Goal: Task Accomplishment & Management: Use online tool/utility

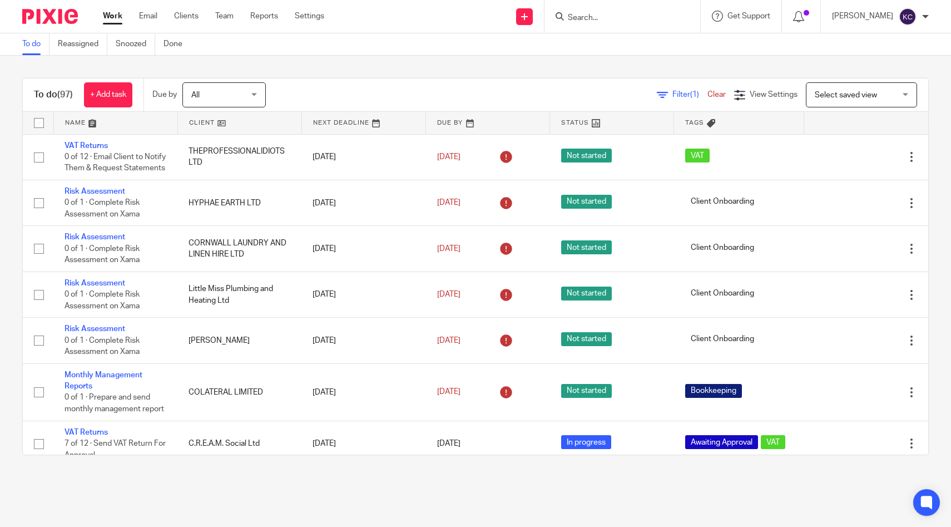
click at [628, 20] on input "Search" at bounding box center [617, 18] width 100 height 10
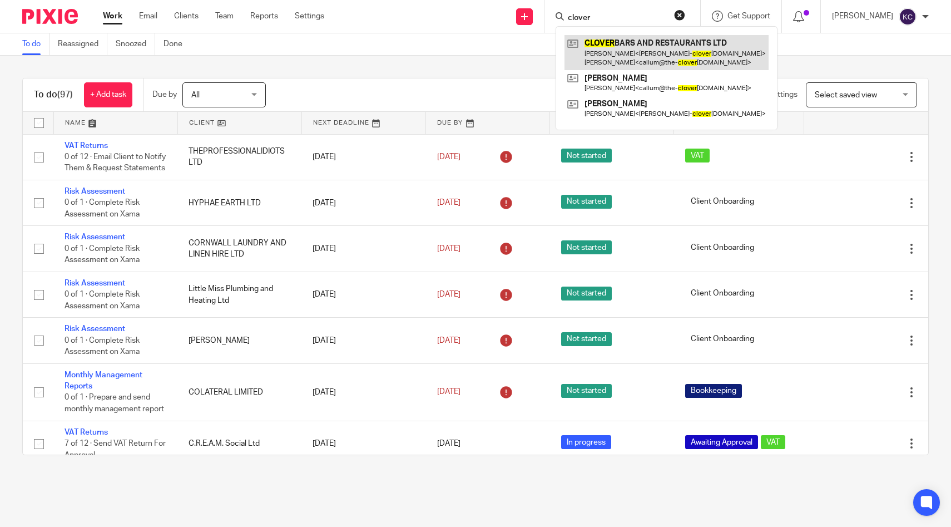
type input "clover"
click at [642, 55] on link at bounding box center [667, 52] width 204 height 34
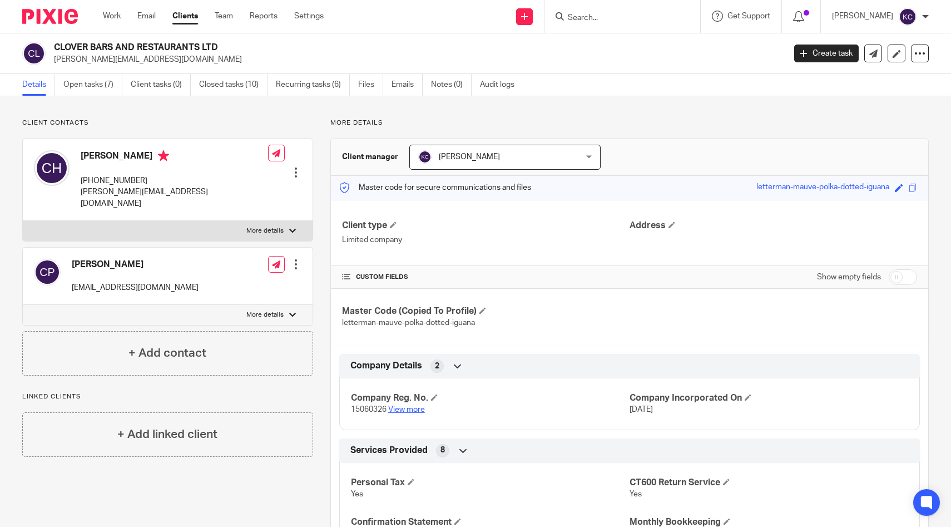
click at [411, 411] on link "View more" at bounding box center [406, 410] width 37 height 8
click at [88, 87] on link "Open tasks (7)" at bounding box center [92, 85] width 59 height 22
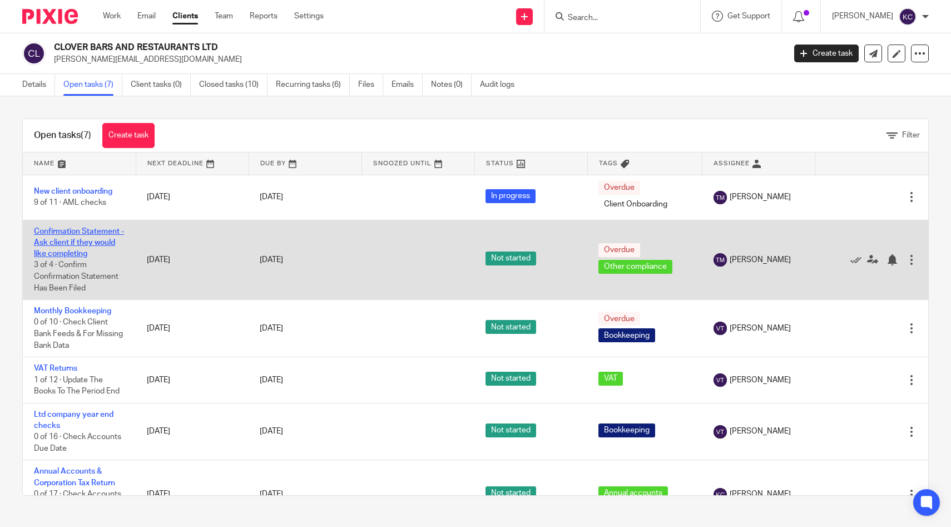
click at [62, 240] on link "Confirmation Statement - Ask client if they would like completing" at bounding box center [79, 243] width 90 height 31
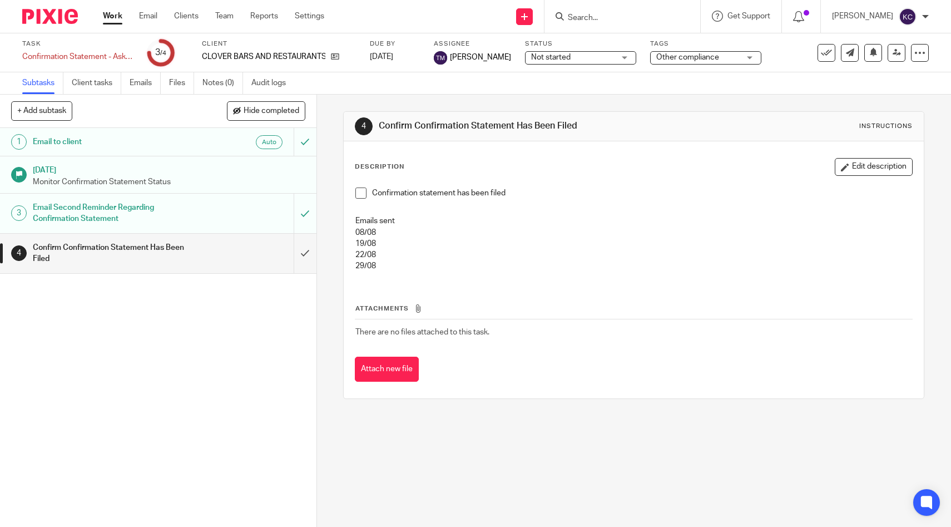
click at [149, 149] on h1 "Email to client" at bounding box center [116, 141] width 167 height 17
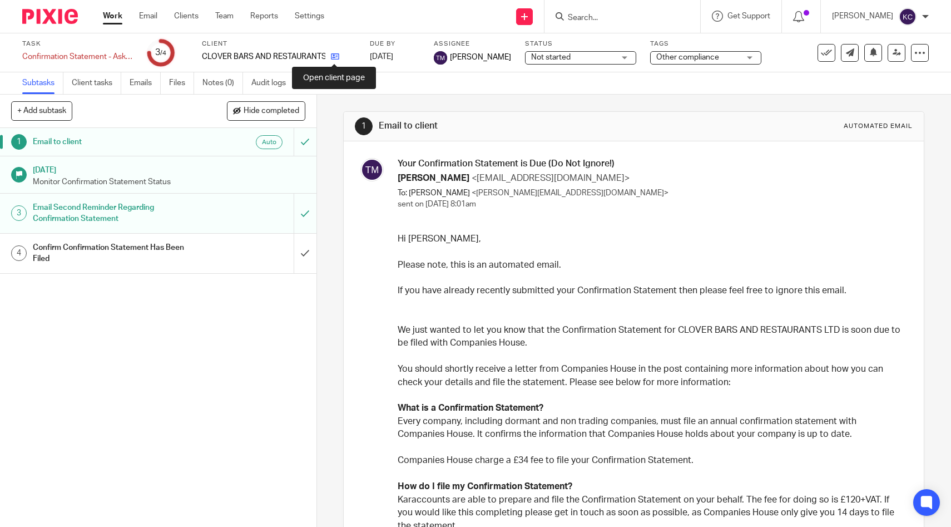
click at [338, 57] on icon at bounding box center [335, 56] width 8 height 8
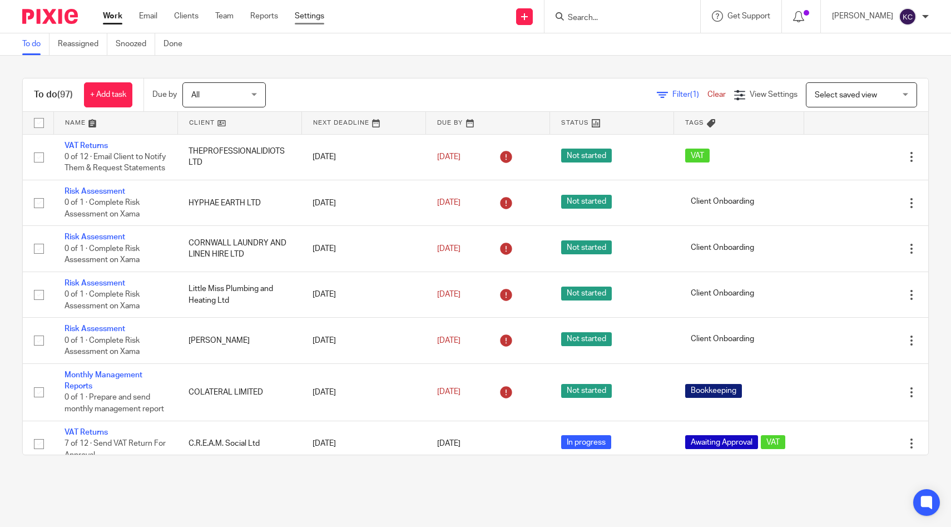
click at [311, 19] on link "Settings" at bounding box center [309, 16] width 29 height 11
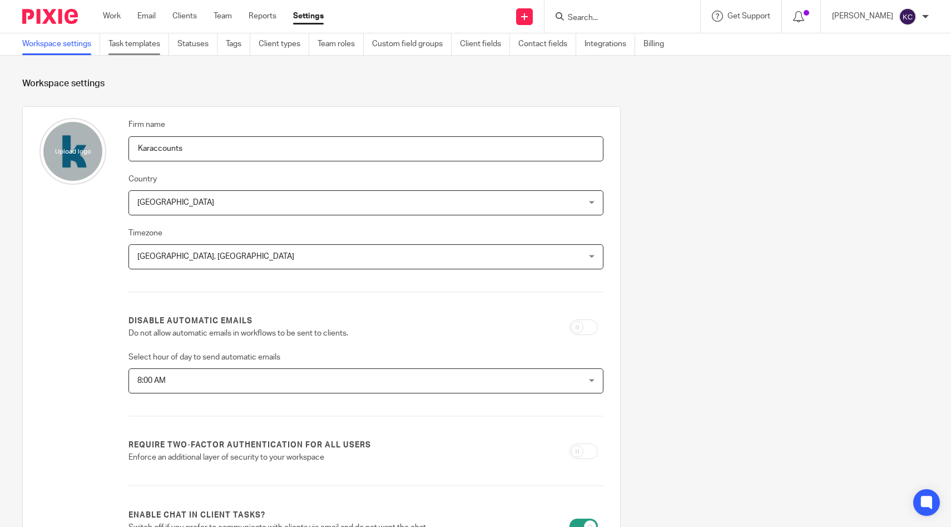
click at [155, 44] on link "Task templates" at bounding box center [138, 44] width 61 height 22
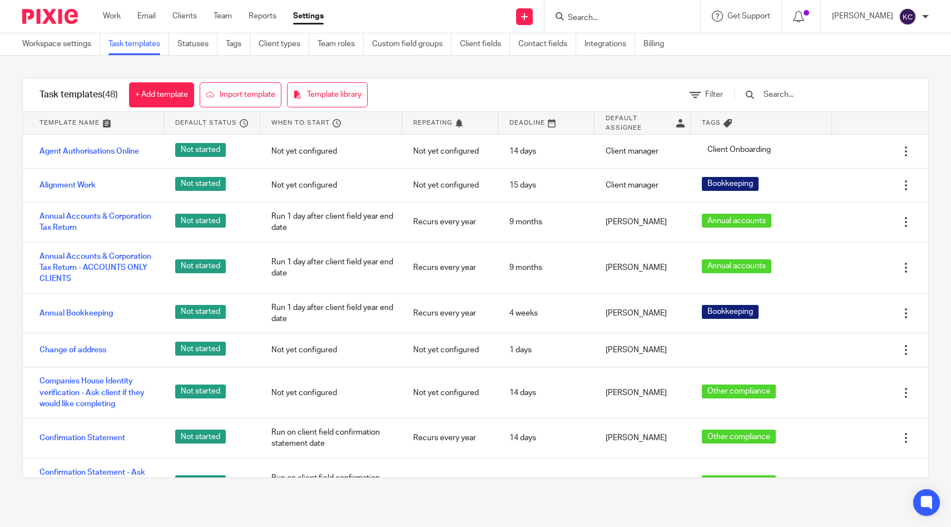
click at [851, 99] on input "text" at bounding box center [828, 94] width 130 height 12
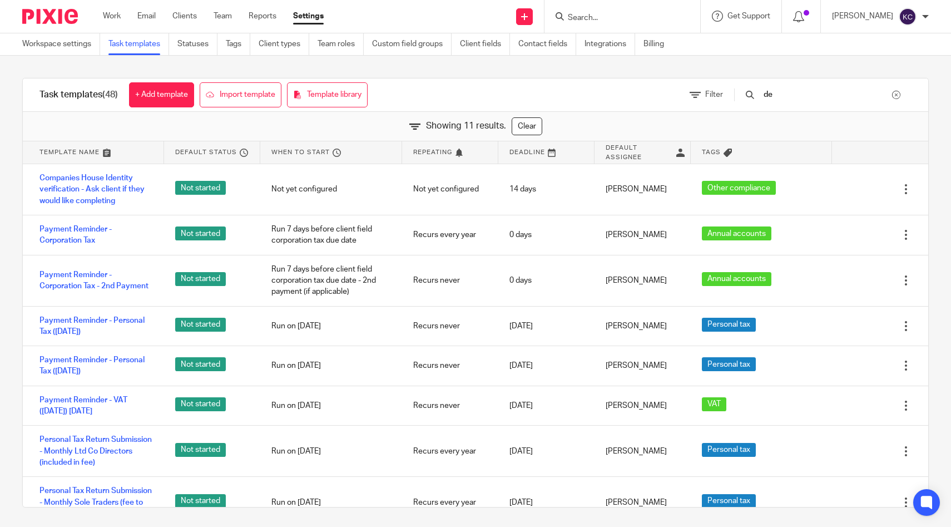
type input "d"
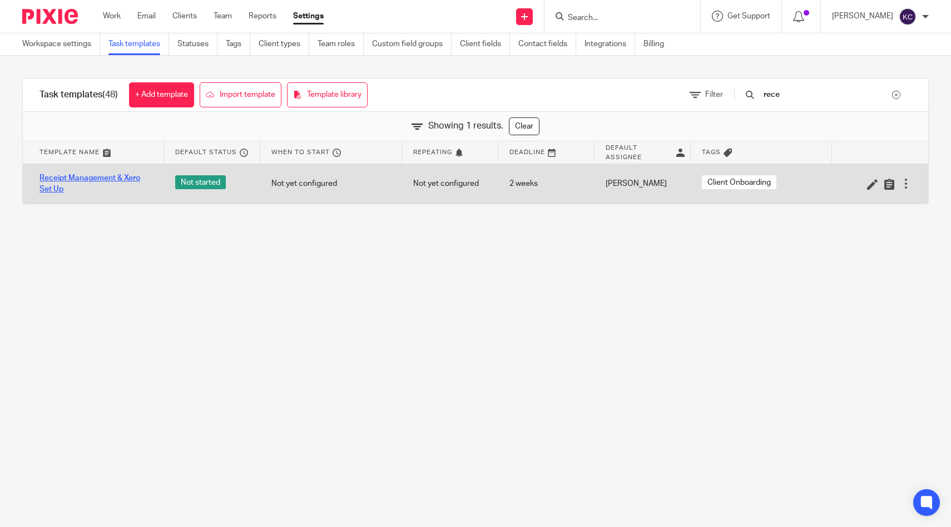
type input "rece"
click at [67, 180] on link "Receipt Management & Xero Set Up" at bounding box center [95, 183] width 113 height 23
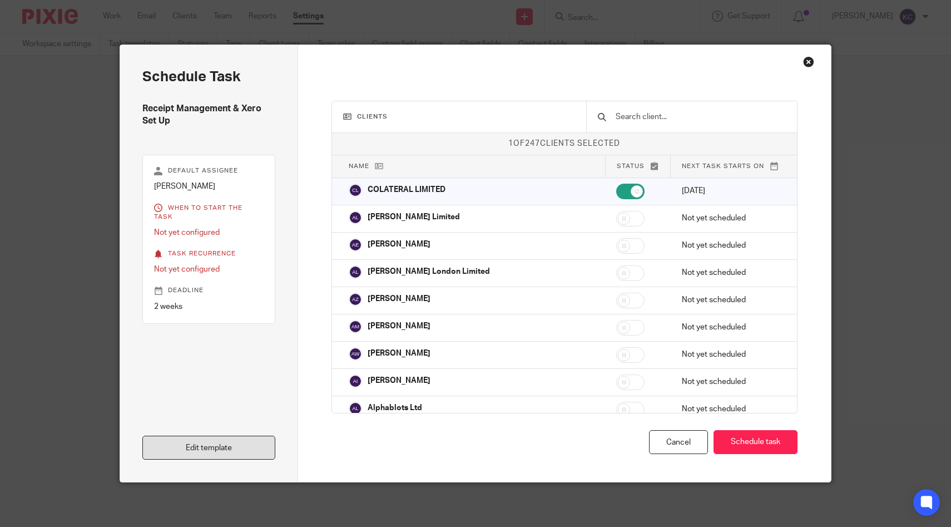
click at [218, 438] on link "Edit template" at bounding box center [208, 448] width 133 height 24
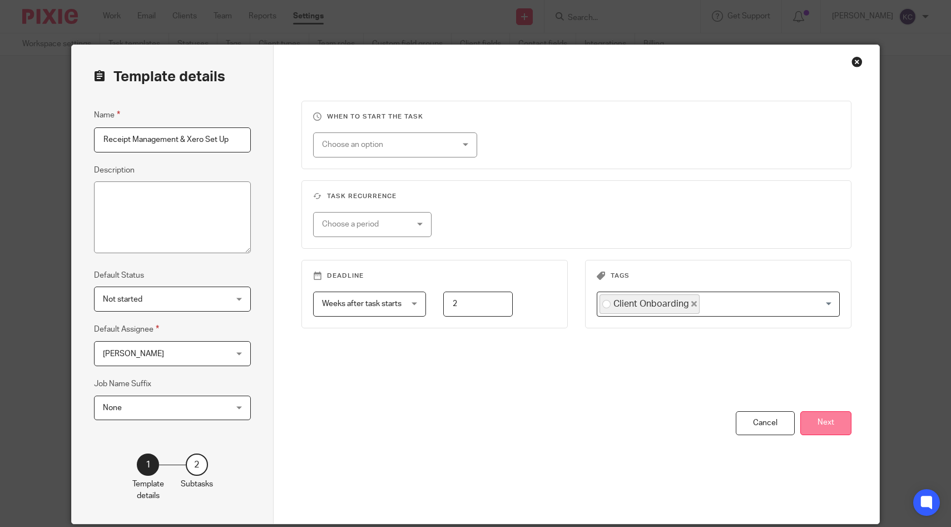
click at [837, 419] on button "Next" at bounding box center [825, 423] width 51 height 24
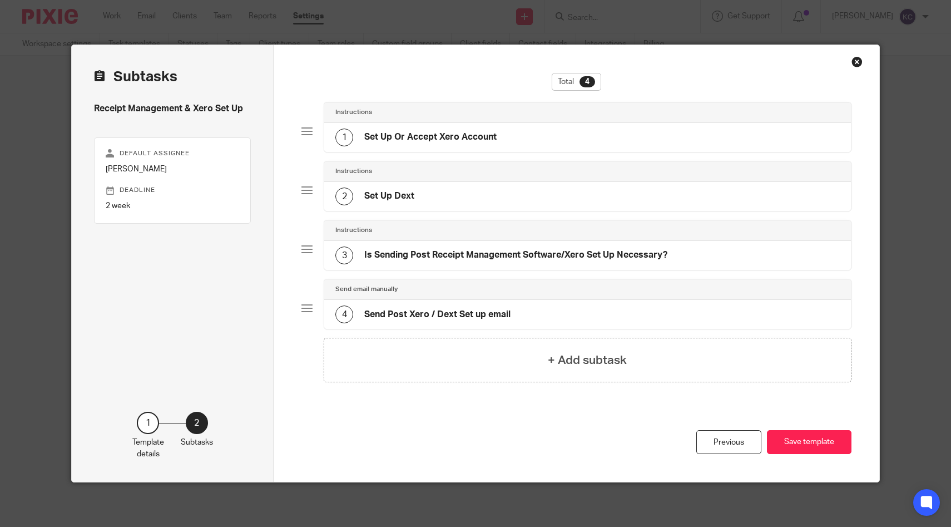
click at [510, 311] on h4 "Send Post Xero / Dext Set up email" at bounding box center [437, 315] width 146 height 12
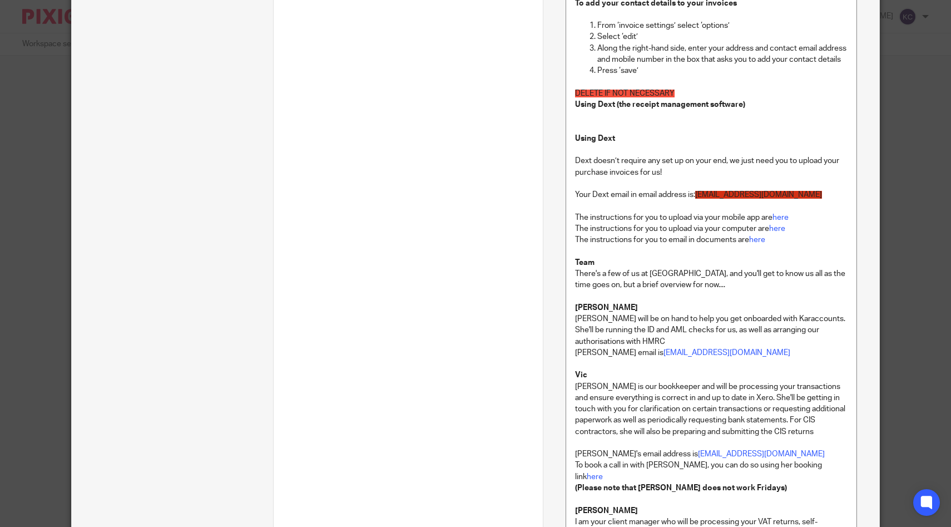
scroll to position [1429, 0]
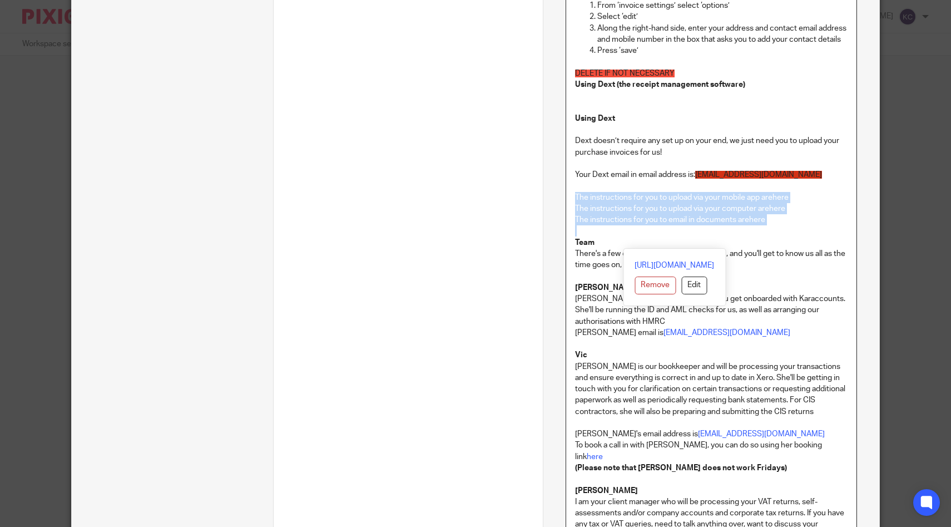
drag, startPoint x: 574, startPoint y: 206, endPoint x: 790, endPoint y: 239, distance: 218.3
copy div "The instructions for you to upload via your mobile app are here The instruction…"
